Goal: Information Seeking & Learning: Learn about a topic

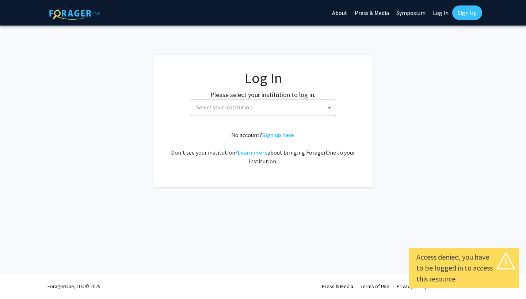
click at [207, 107] on span "Select your institution" at bounding box center [224, 107] width 56 height 7
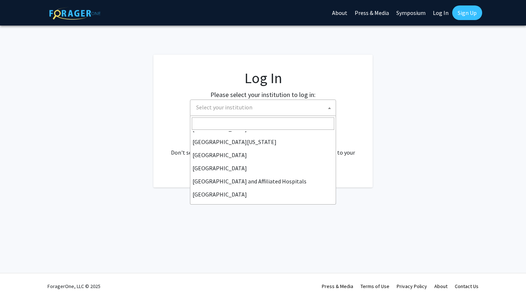
scroll to position [74, 0]
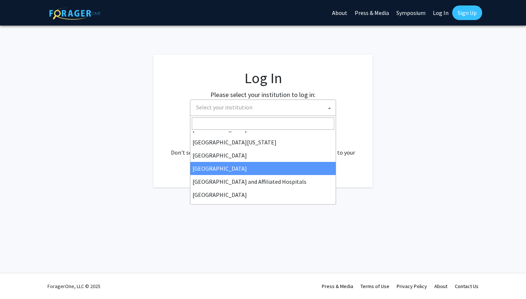
select select "23"
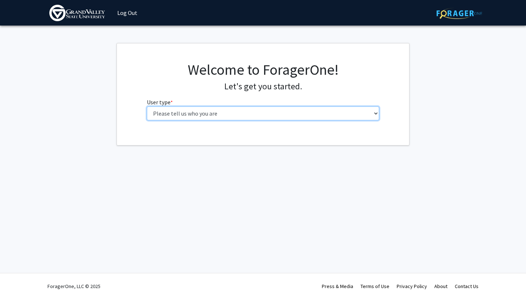
select select "1: undergrad"
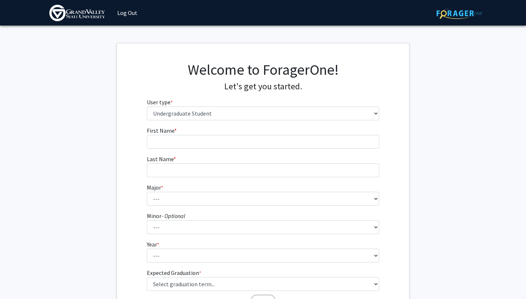
click at [212, 133] on fg-input "First Name * required" at bounding box center [263, 137] width 233 height 23
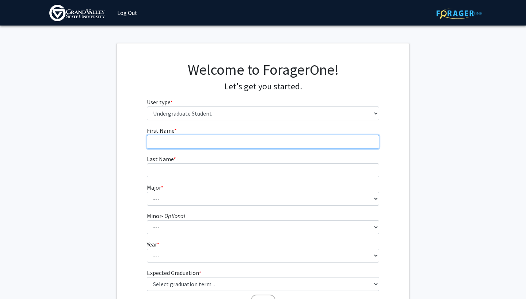
click at [210, 141] on input "First Name * required" at bounding box center [263, 142] width 233 height 14
type input "[PERSON_NAME]"
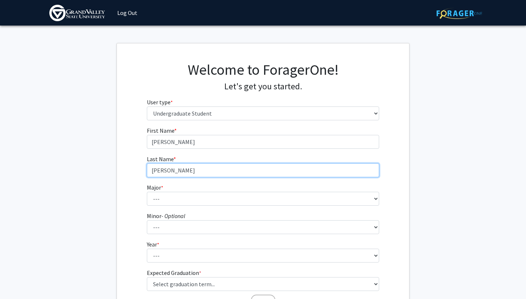
type input "[PERSON_NAME]"
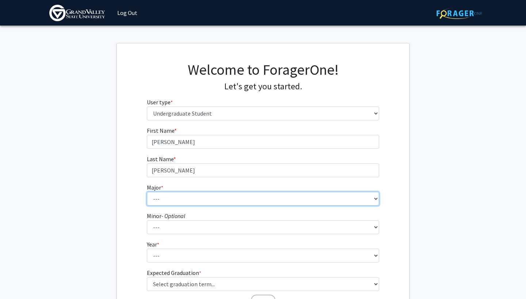
select select "44: 1919"
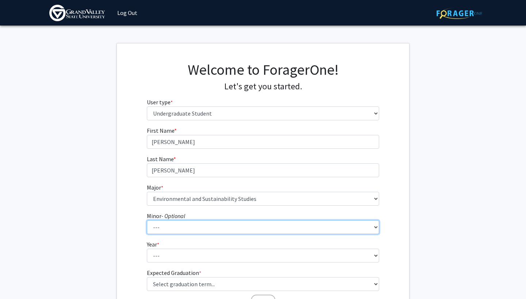
select select "75: 1561"
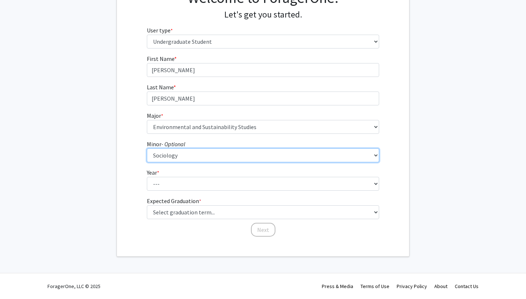
scroll to position [72, 0]
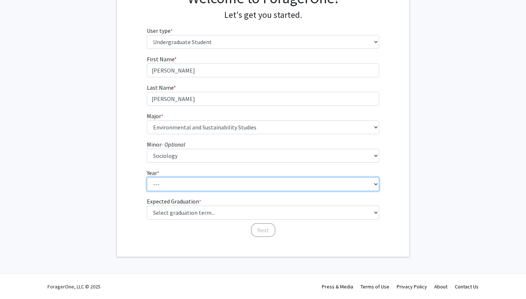
select select "4: senior"
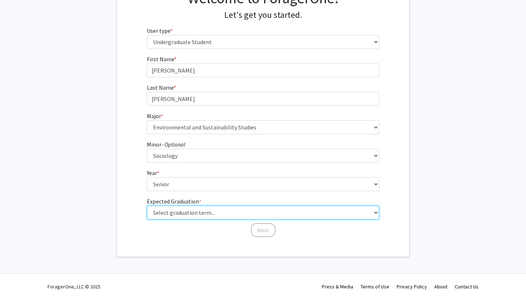
select select "5: spring_2026"
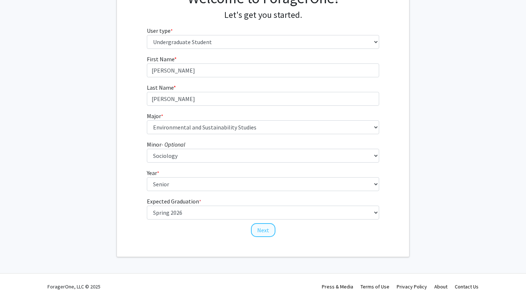
click at [267, 229] on button "Next" at bounding box center [263, 230] width 24 height 14
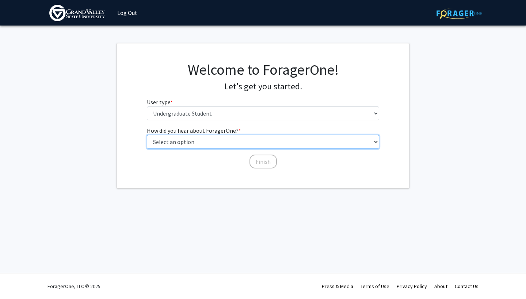
select select "1: peer_recommendation"
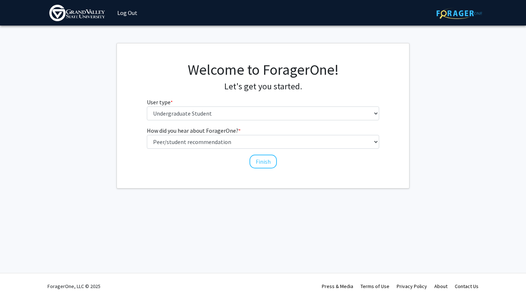
click at [263, 169] on div "Welcome to ForagerOne! Let's get you started. User type * required Please tell …" at bounding box center [263, 115] width 292 height 145
click at [261, 162] on button "Finish" at bounding box center [262, 162] width 27 height 14
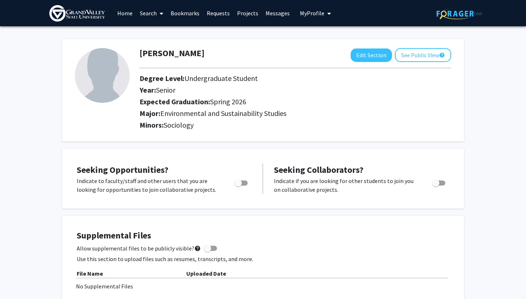
click at [160, 16] on icon at bounding box center [162, 14] width 4 height 6
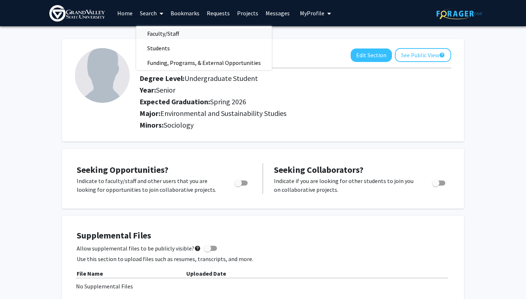
click at [161, 32] on span "Faculty/Staff" at bounding box center [163, 33] width 54 height 15
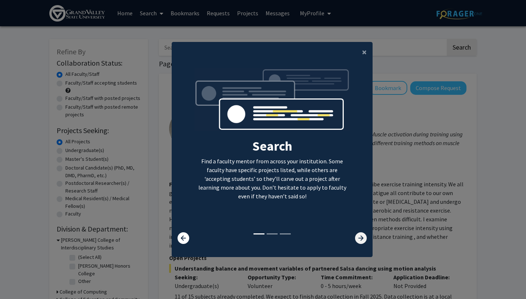
click at [360, 244] on icon at bounding box center [361, 239] width 12 height 12
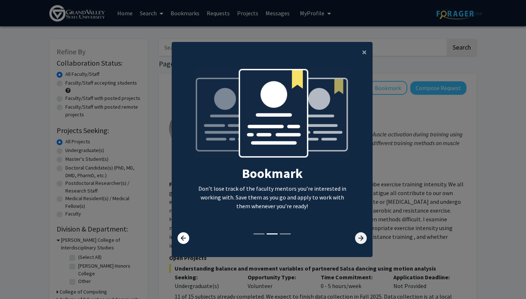
click at [360, 244] on icon at bounding box center [361, 239] width 12 height 12
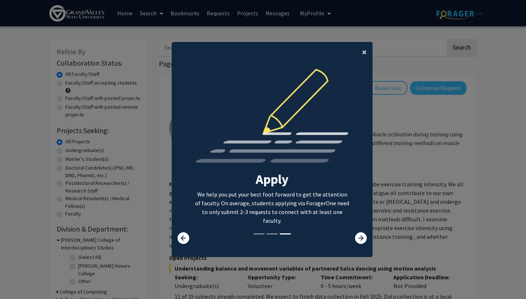
click at [364, 51] on span "×" at bounding box center [364, 51] width 5 height 11
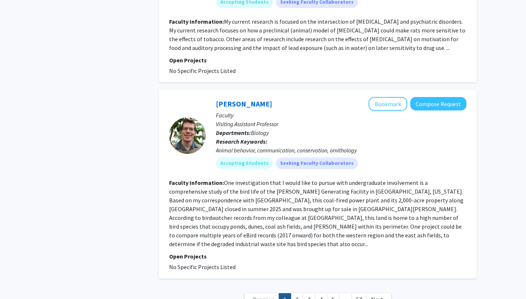
scroll to position [2089, 0]
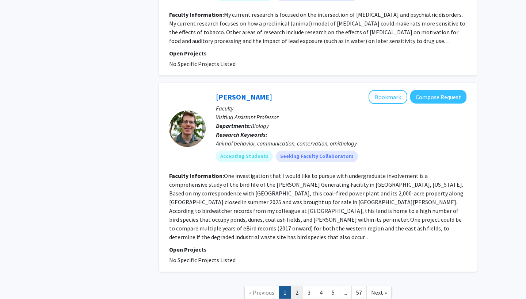
click at [296, 287] on link "2" at bounding box center [297, 293] width 12 height 13
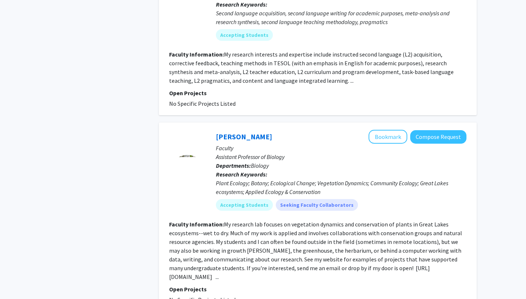
scroll to position [454, 0]
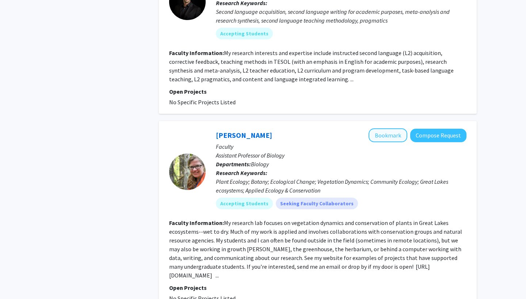
click at [391, 134] on button "Bookmark" at bounding box center [387, 136] width 39 height 14
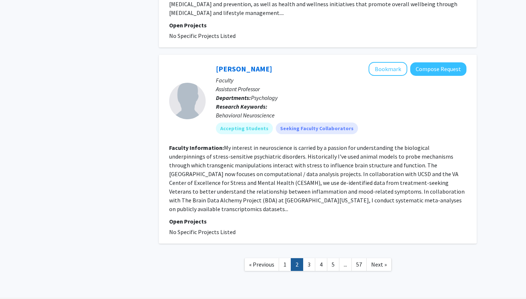
scroll to position [1620, 0]
click at [310, 259] on link "3" at bounding box center [309, 265] width 12 height 13
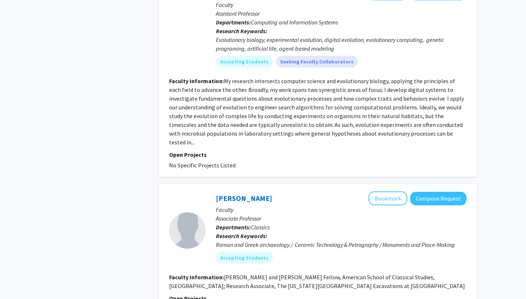
scroll to position [1561, 0]
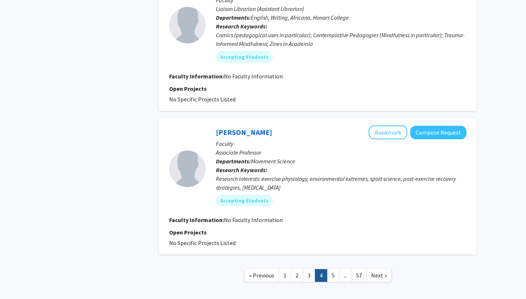
scroll to position [1169, 0]
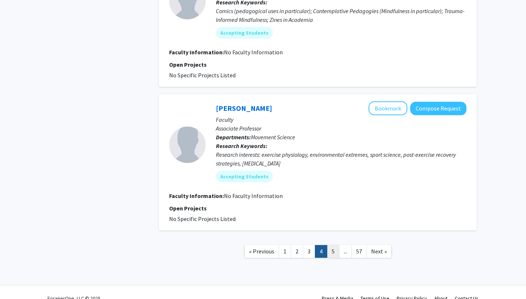
click at [331, 252] on link "5" at bounding box center [333, 251] width 12 height 13
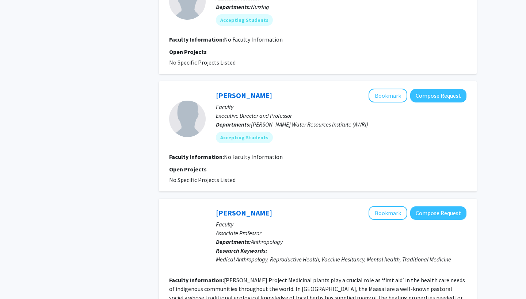
scroll to position [580, 0]
click at [392, 98] on button "Bookmark" at bounding box center [387, 96] width 39 height 14
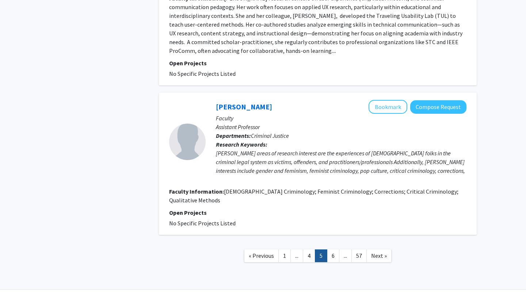
scroll to position [1196, 0]
click at [332, 250] on link "6" at bounding box center [333, 256] width 12 height 13
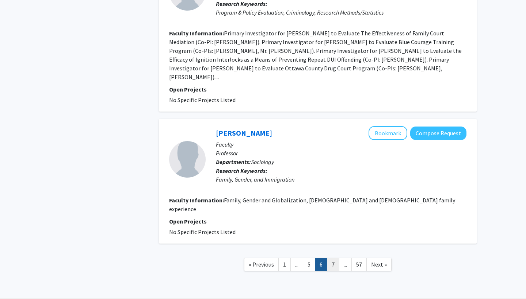
scroll to position [1255, 0]
click at [332, 259] on link "7" at bounding box center [333, 265] width 12 height 13
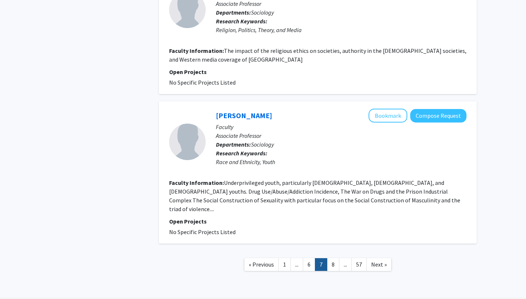
scroll to position [1205, 0]
click at [335, 259] on link "8" at bounding box center [333, 265] width 12 height 13
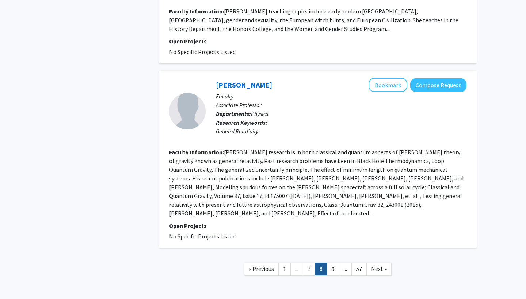
scroll to position [1345, 0]
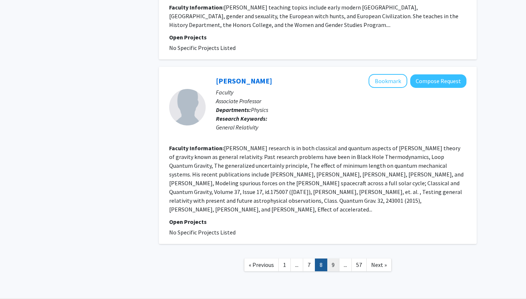
click at [331, 259] on link "9" at bounding box center [333, 265] width 12 height 13
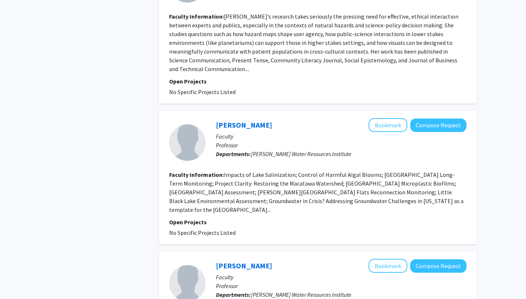
scroll to position [802, 0]
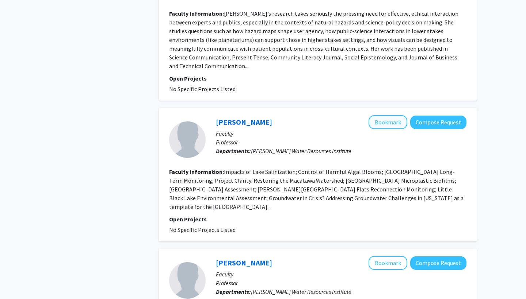
click at [383, 115] on button "Bookmark" at bounding box center [387, 122] width 39 height 14
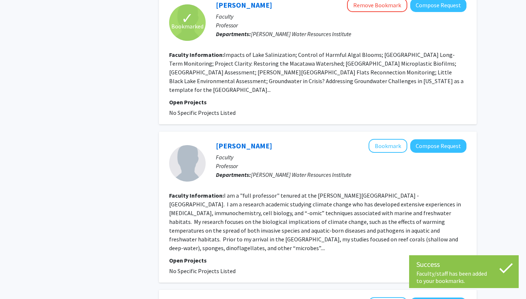
scroll to position [987, 0]
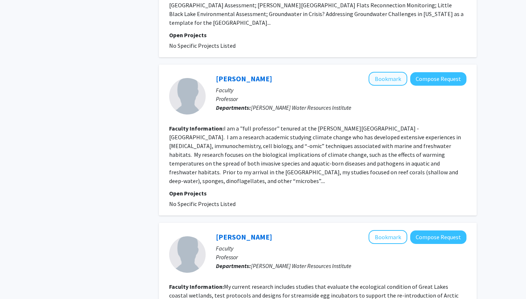
click at [384, 72] on button "Bookmark" at bounding box center [387, 79] width 39 height 14
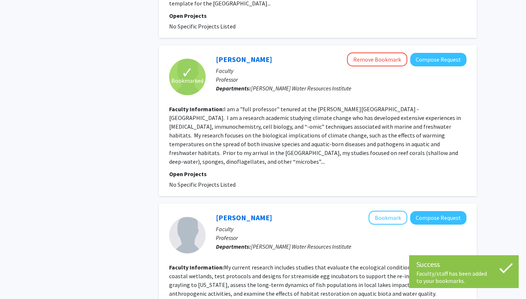
scroll to position [1007, 0]
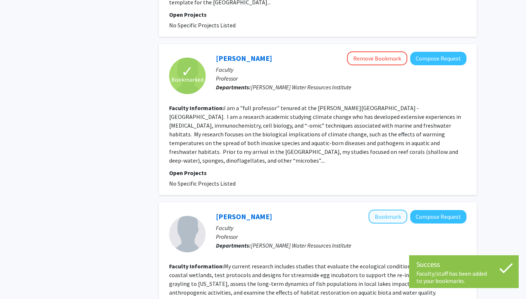
click at [380, 210] on button "Bookmark" at bounding box center [387, 217] width 39 height 14
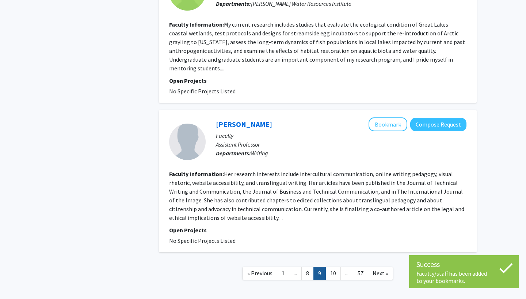
scroll to position [1249, 0]
click at [336, 268] on link "10" at bounding box center [332, 274] width 15 height 13
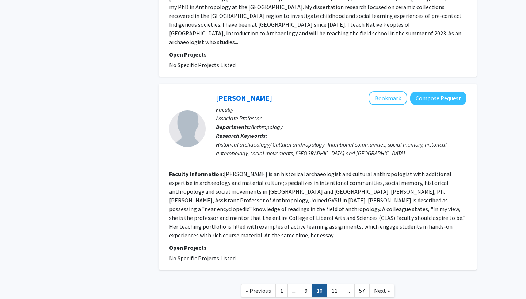
scroll to position [1512, 0]
click at [336, 285] on link "11" at bounding box center [334, 291] width 15 height 13
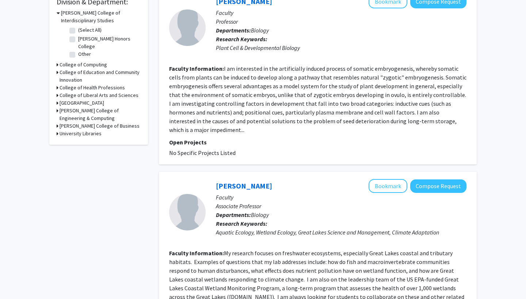
scroll to position [235, 0]
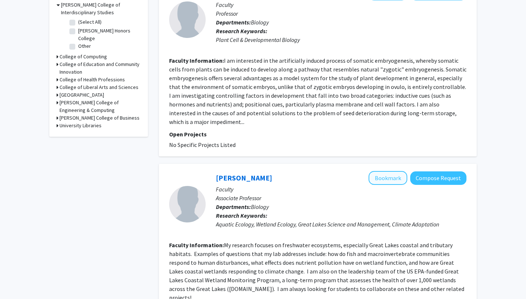
click at [382, 171] on button "Bookmark" at bounding box center [387, 178] width 39 height 14
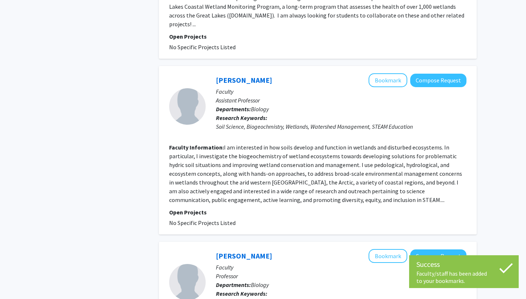
scroll to position [511, 0]
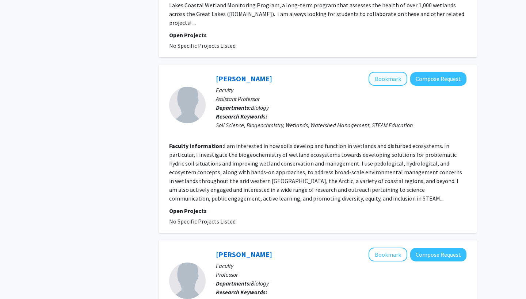
click at [391, 72] on button "Bookmark" at bounding box center [387, 79] width 39 height 14
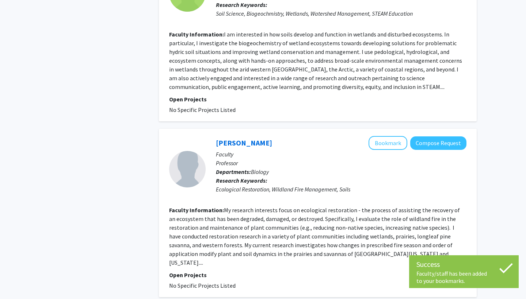
scroll to position [625, 0]
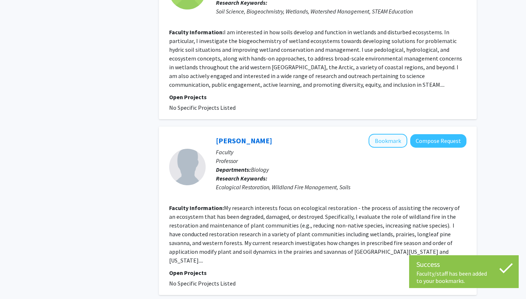
click at [397, 134] on button "Bookmark" at bounding box center [387, 141] width 39 height 14
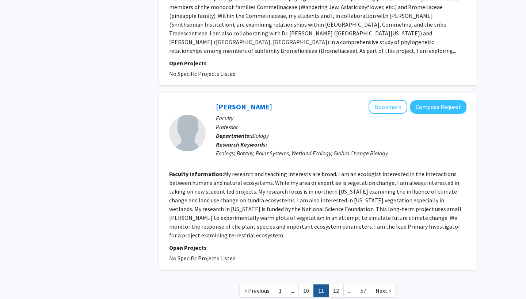
scroll to position [1529, 0]
click at [396, 100] on button "Bookmark" at bounding box center [387, 107] width 39 height 14
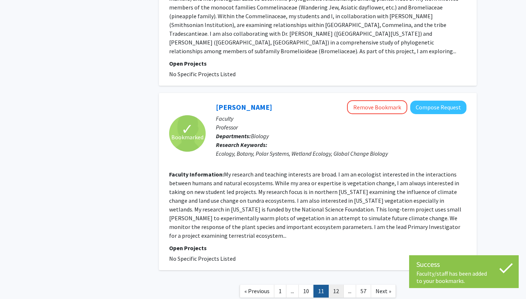
click at [334, 285] on link "12" at bounding box center [335, 291] width 15 height 13
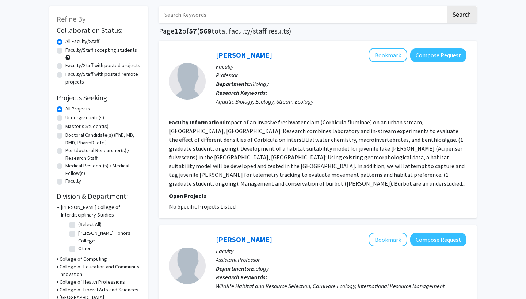
scroll to position [4, 0]
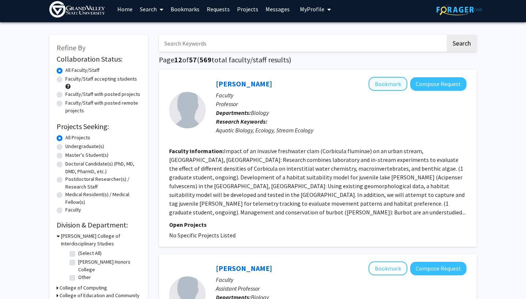
click at [381, 85] on button "Bookmark" at bounding box center [387, 84] width 39 height 14
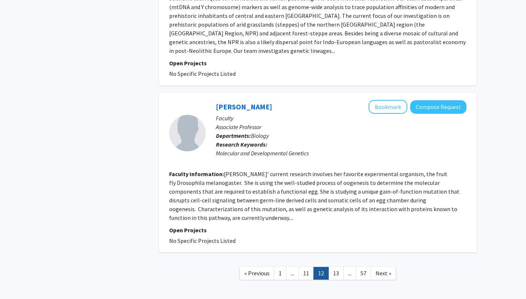
scroll to position [1529, 0]
click at [338, 268] on link "13" at bounding box center [335, 274] width 15 height 13
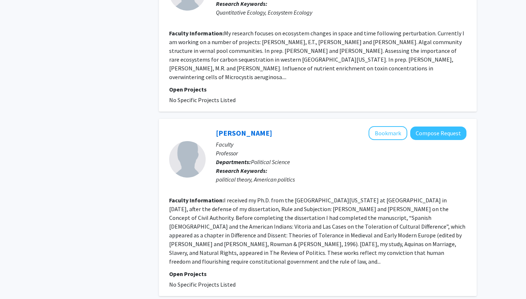
scroll to position [1591, 0]
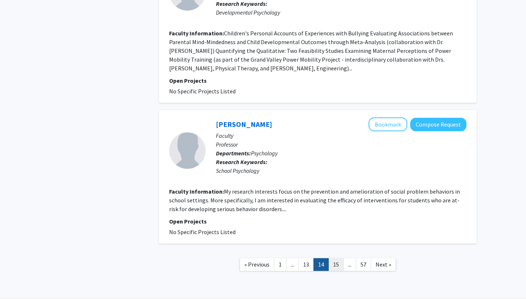
scroll to position [1459, 0]
click at [336, 259] on link "15" at bounding box center [335, 265] width 15 height 13
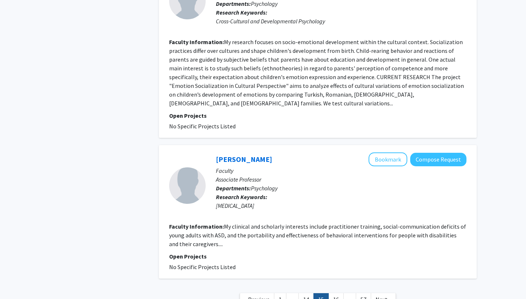
scroll to position [1556, 0]
click at [337, 294] on link "16" at bounding box center [335, 300] width 15 height 13
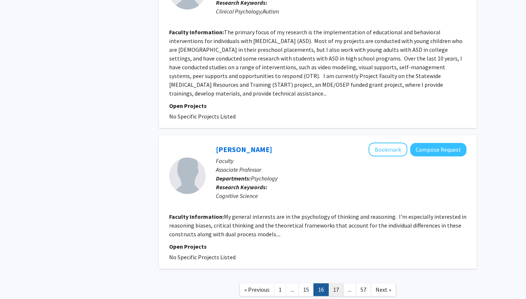
scroll to position [1486, 0]
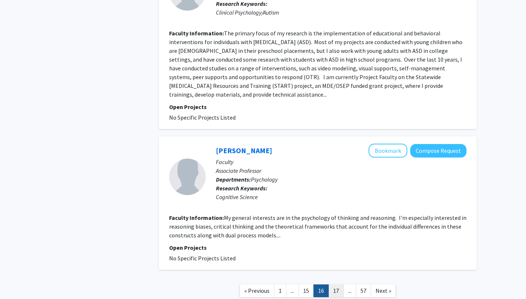
click at [337, 285] on link "17" at bounding box center [335, 291] width 15 height 13
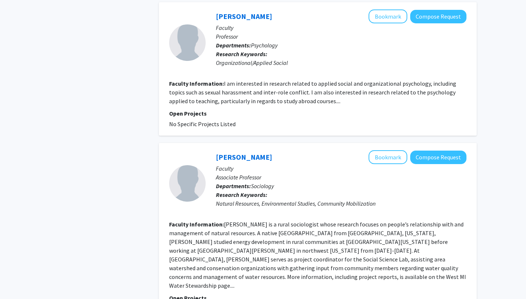
scroll to position [815, 0]
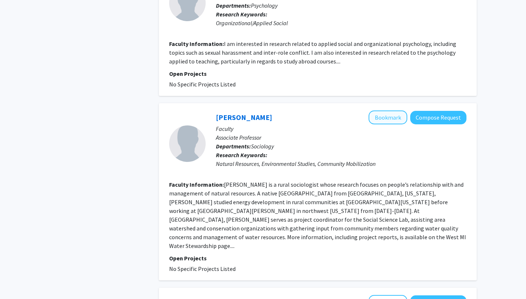
click at [387, 111] on button "Bookmark" at bounding box center [387, 118] width 39 height 14
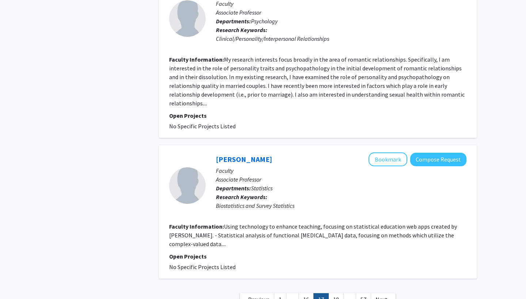
scroll to position [1480, 0]
click at [338, 294] on link "18" at bounding box center [335, 300] width 15 height 13
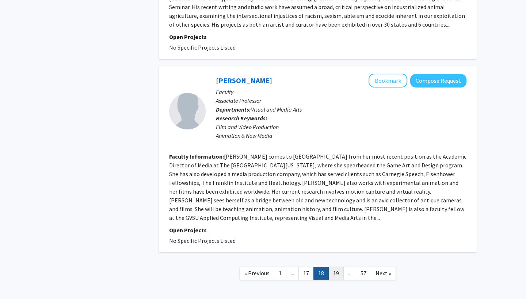
scroll to position [1494, 0]
click at [341, 268] on link "19" at bounding box center [335, 274] width 15 height 13
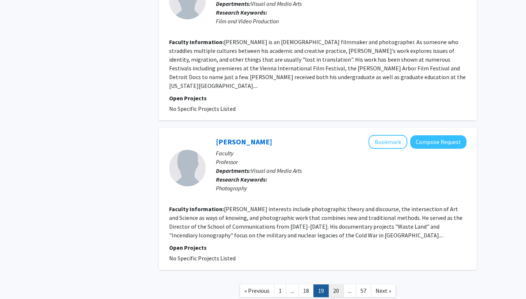
scroll to position [1459, 0]
click at [337, 285] on link "20" at bounding box center [335, 291] width 15 height 13
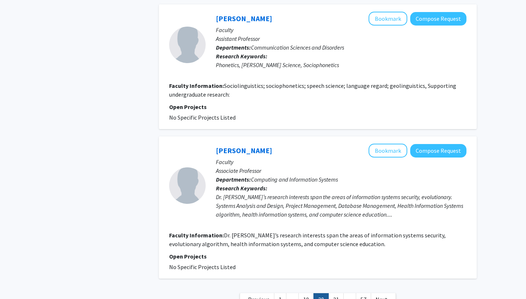
scroll to position [1433, 0]
click at [338, 294] on link "21" at bounding box center [335, 300] width 15 height 13
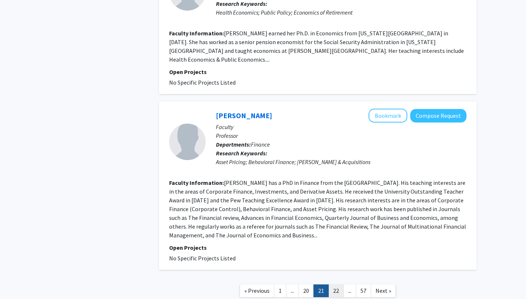
scroll to position [1398, 0]
click at [336, 285] on link "22" at bounding box center [335, 291] width 15 height 13
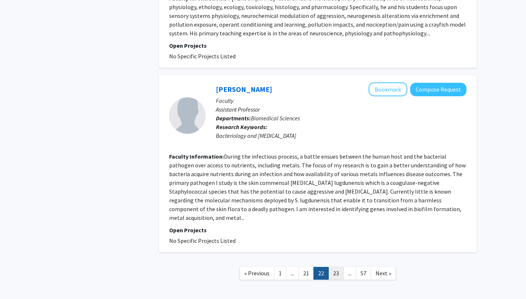
scroll to position [1503, 0]
click at [337, 268] on link "23" at bounding box center [335, 274] width 15 height 13
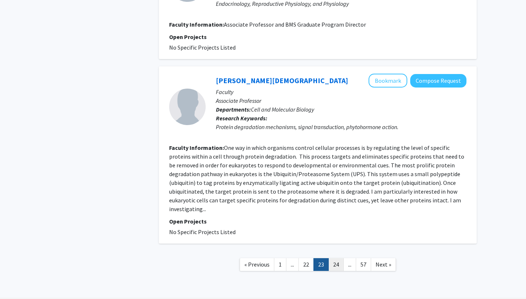
scroll to position [1450, 0]
click at [340, 259] on link "24" at bounding box center [335, 265] width 15 height 13
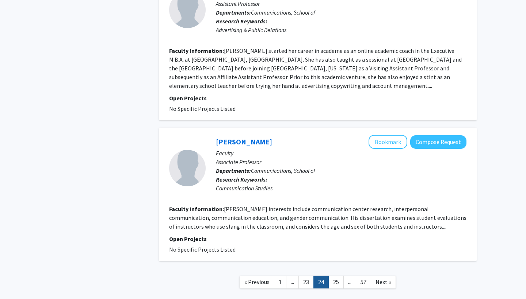
scroll to position [1494, 0]
click at [339, 276] on link "25" at bounding box center [335, 282] width 15 height 13
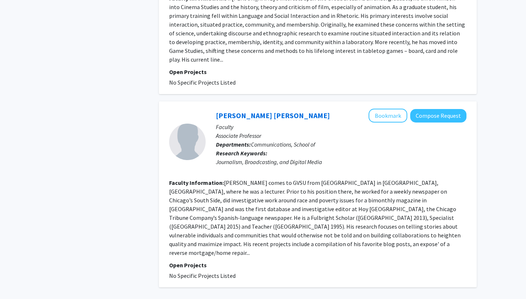
scroll to position [1591, 0]
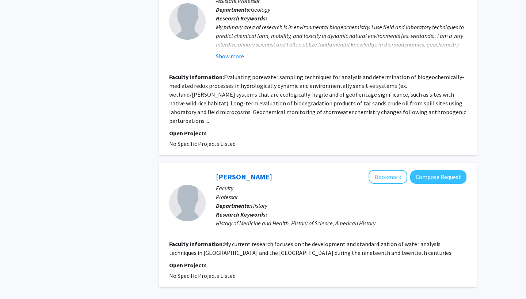
scroll to position [1526, 0]
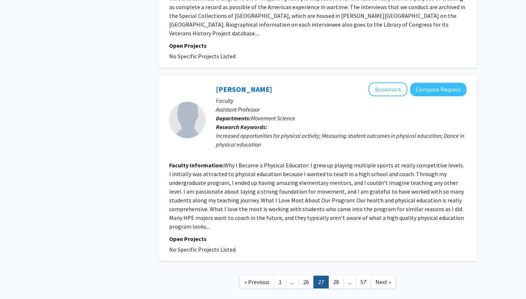
scroll to position [1521, 0]
click at [337, 276] on link "28" at bounding box center [335, 282] width 15 height 13
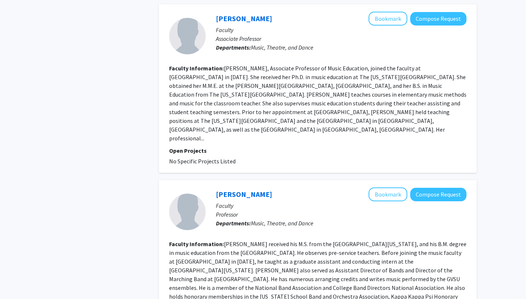
scroll to position [1415, 0]
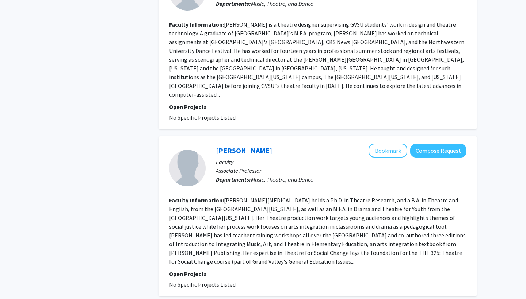
scroll to position [1389, 0]
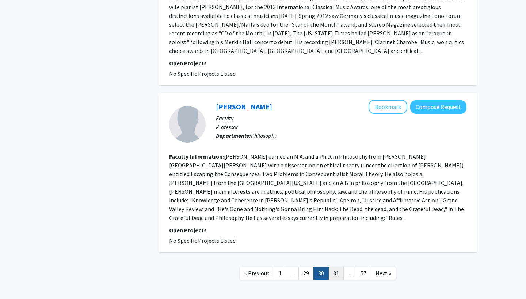
scroll to position [1486, 0]
click at [337, 268] on link "31" at bounding box center [335, 274] width 15 height 13
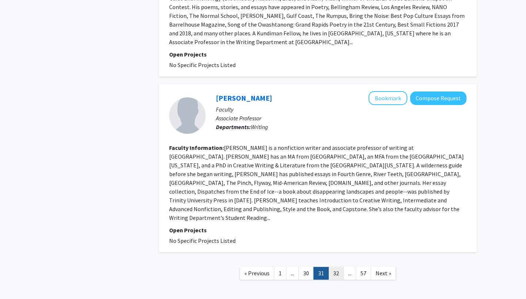
scroll to position [1424, 0]
click at [337, 268] on link "32" at bounding box center [335, 274] width 15 height 13
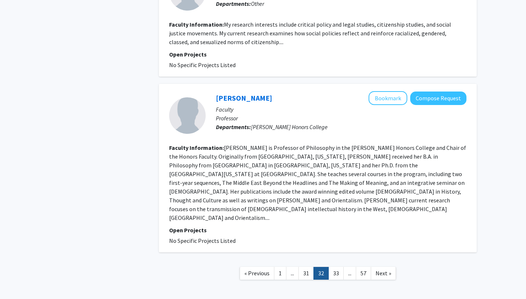
scroll to position [1293, 0]
click at [337, 268] on link "33" at bounding box center [335, 274] width 15 height 13
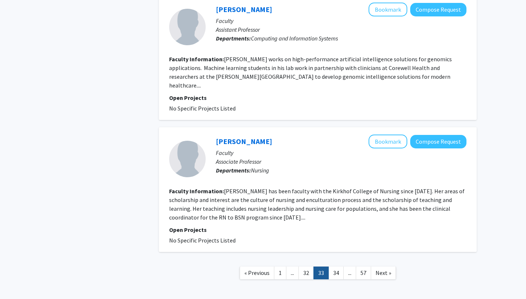
scroll to position [1319, 0]
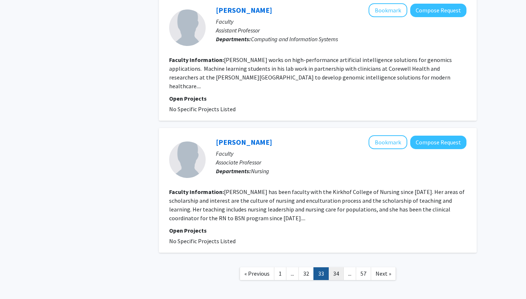
click at [337, 268] on link "34" at bounding box center [335, 274] width 15 height 13
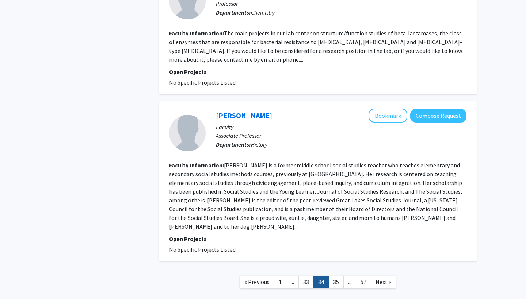
scroll to position [1363, 0]
click at [337, 276] on link "35" at bounding box center [335, 282] width 15 height 13
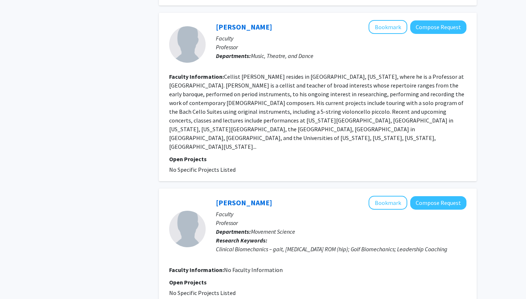
scroll to position [1293, 0]
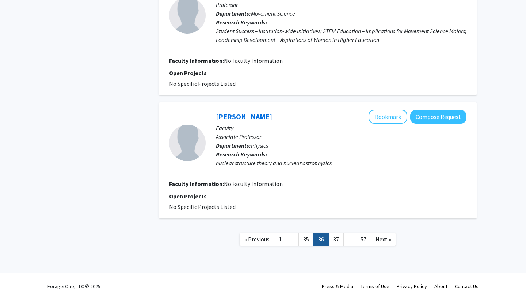
scroll to position [1135, 0]
click at [337, 237] on link "37" at bounding box center [335, 239] width 15 height 13
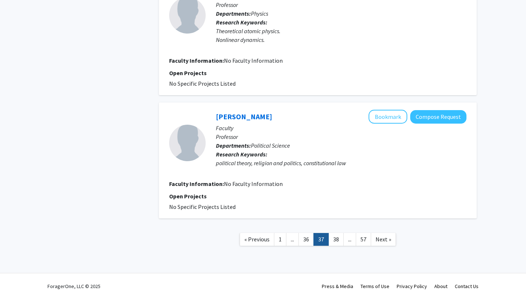
scroll to position [1120, 0]
click at [337, 237] on link "38" at bounding box center [335, 239] width 15 height 13
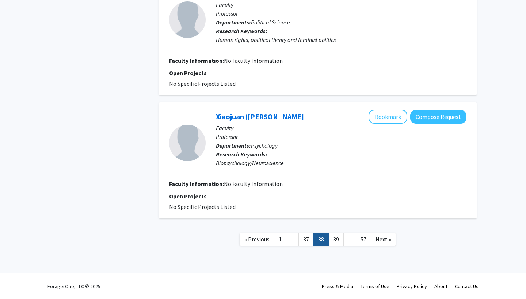
scroll to position [1091, 0]
click at [337, 237] on link "39" at bounding box center [335, 239] width 15 height 13
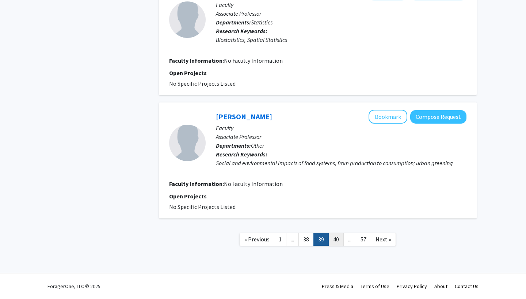
scroll to position [1082, 0]
click at [338, 241] on link "40" at bounding box center [335, 239] width 15 height 13
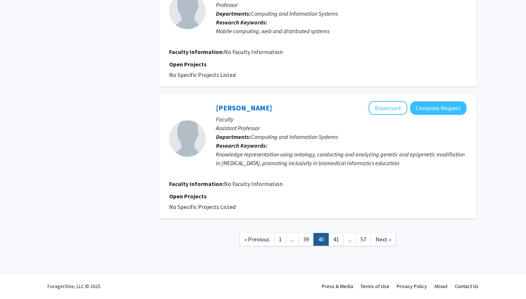
scroll to position [1170, 0]
click at [312, 240] on link "39" at bounding box center [305, 239] width 15 height 13
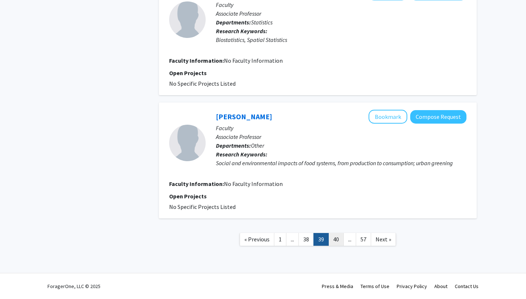
scroll to position [1082, 0]
click at [331, 242] on link "40" at bounding box center [335, 239] width 15 height 13
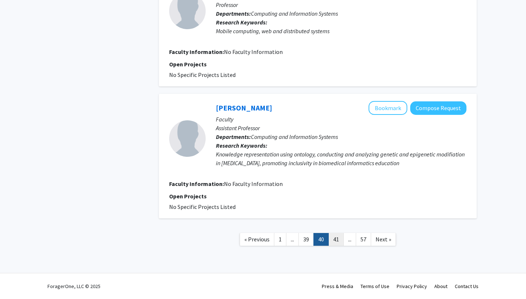
scroll to position [1170, 0]
click at [338, 242] on link "41" at bounding box center [335, 239] width 15 height 13
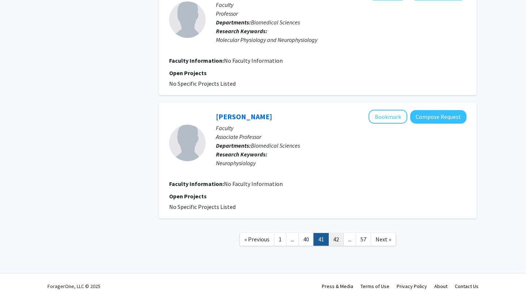
scroll to position [1082, 0]
click at [336, 244] on link "42" at bounding box center [335, 239] width 15 height 13
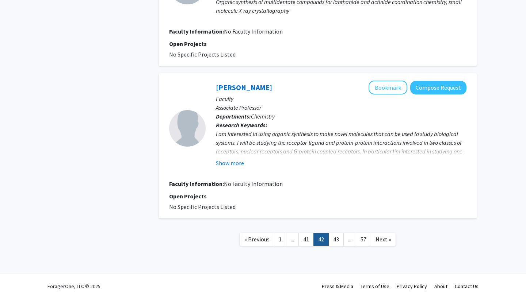
scroll to position [1167, 0]
click at [314, 244] on link "42" at bounding box center [320, 239] width 15 height 13
click at [308, 241] on link "41" at bounding box center [305, 239] width 15 height 13
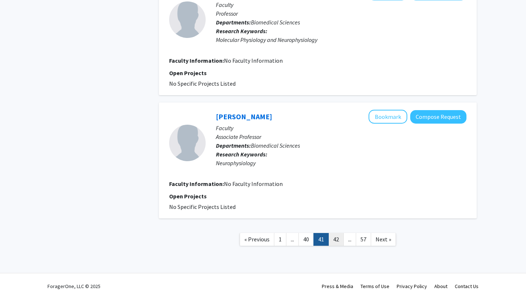
scroll to position [1082, 0]
click at [334, 239] on link "42" at bounding box center [335, 239] width 15 height 13
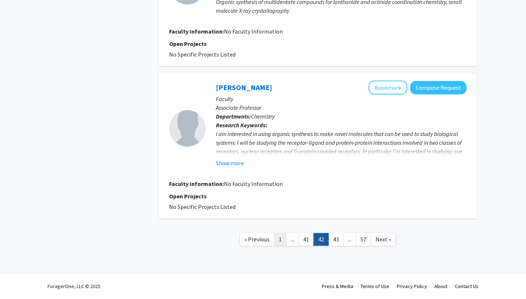
click at [282, 239] on link "1" at bounding box center [280, 239] width 12 height 13
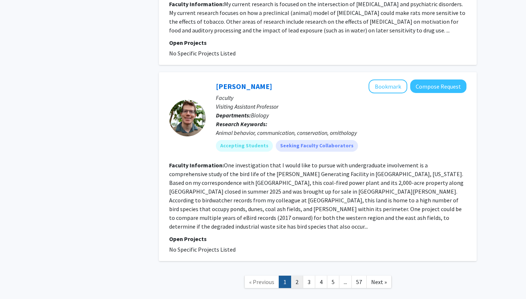
scroll to position [2099, 0]
click at [298, 276] on link "2" at bounding box center [297, 282] width 12 height 13
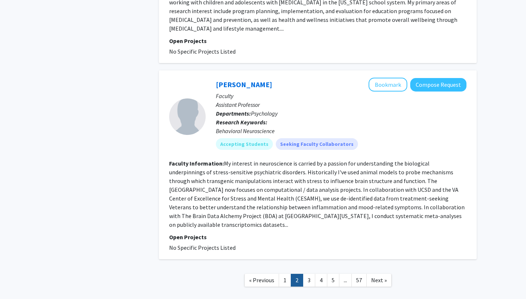
scroll to position [1616, 0]
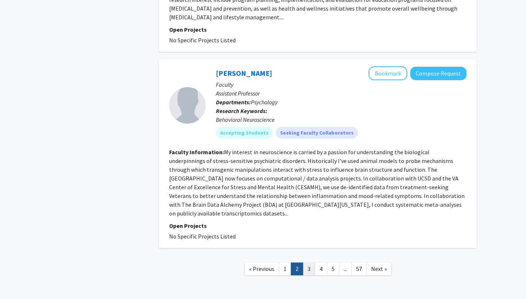
click at [308, 263] on link "3" at bounding box center [309, 269] width 12 height 13
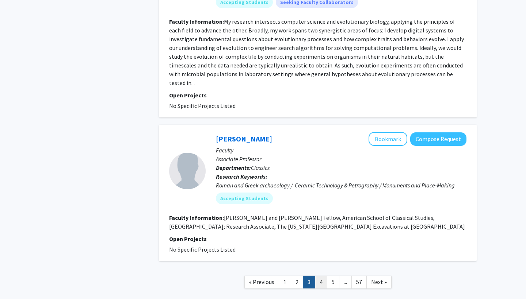
scroll to position [1588, 0]
click at [318, 276] on link "4" at bounding box center [321, 282] width 12 height 13
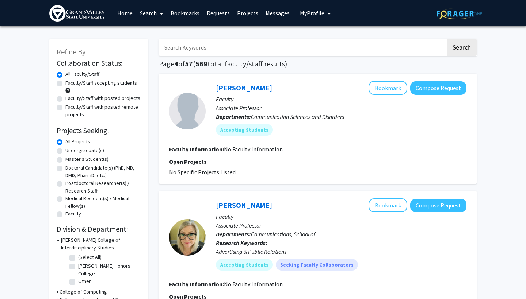
click at [434, 1] on div "Skip navigation Home Search Bookmarks Requests Projects Messages My Profile Kat…" at bounding box center [263, 13] width 438 height 26
